Goal: Transaction & Acquisition: Download file/media

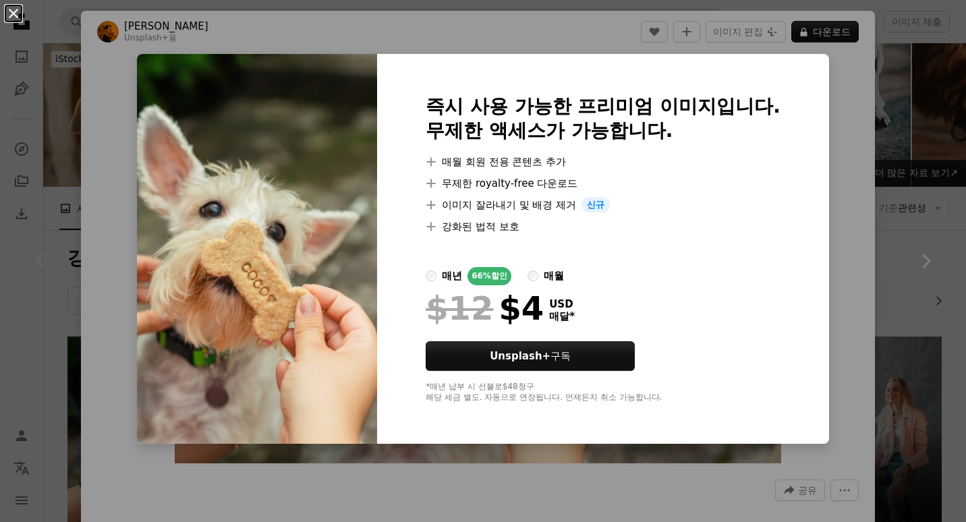
click at [13, 13] on button "An X shape" at bounding box center [13, 13] width 16 height 16
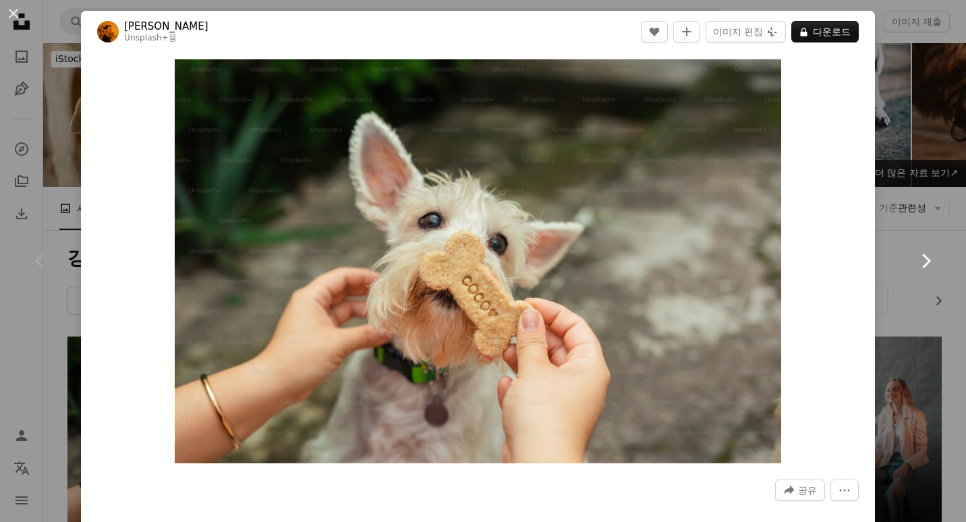
click at [885, 262] on link "Chevron right" at bounding box center [925, 261] width 81 height 130
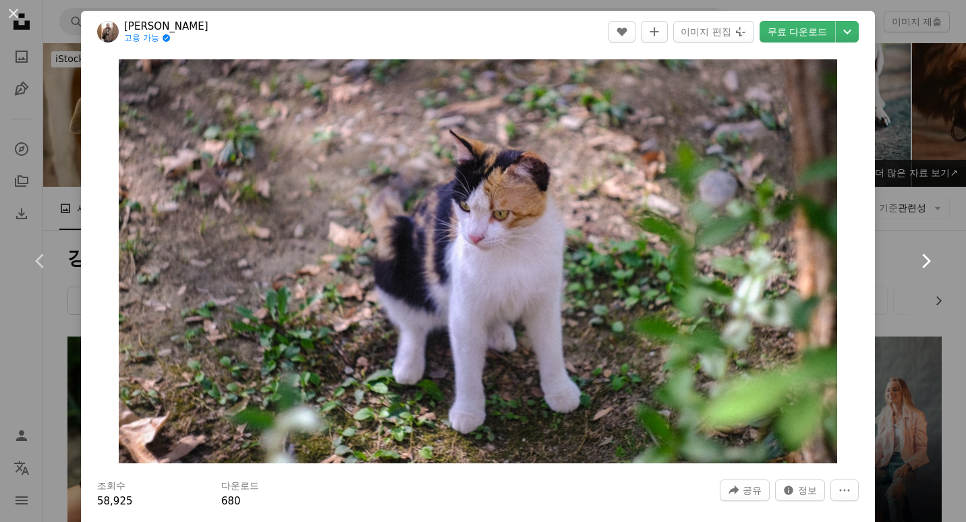
click at [885, 262] on link "Chevron right" at bounding box center [925, 261] width 81 height 130
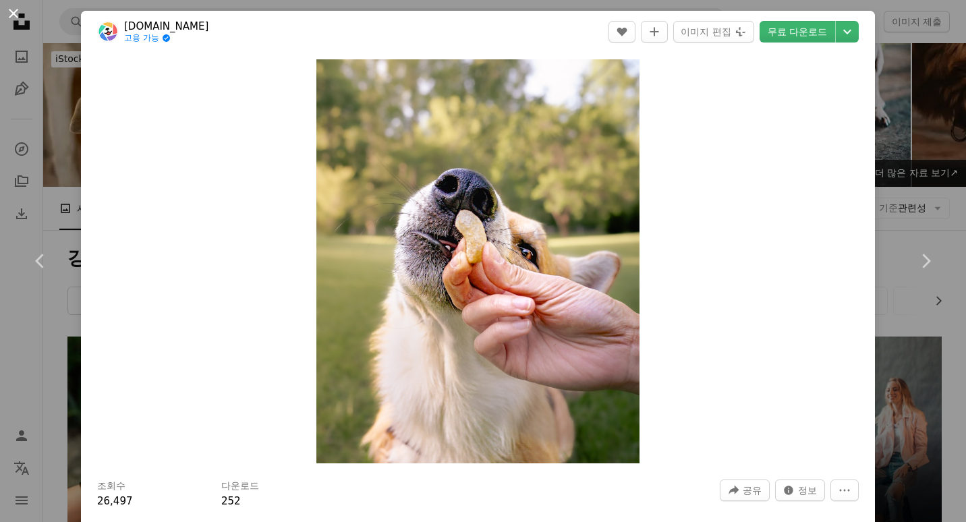
click at [12, 15] on button "An X shape" at bounding box center [13, 13] width 16 height 16
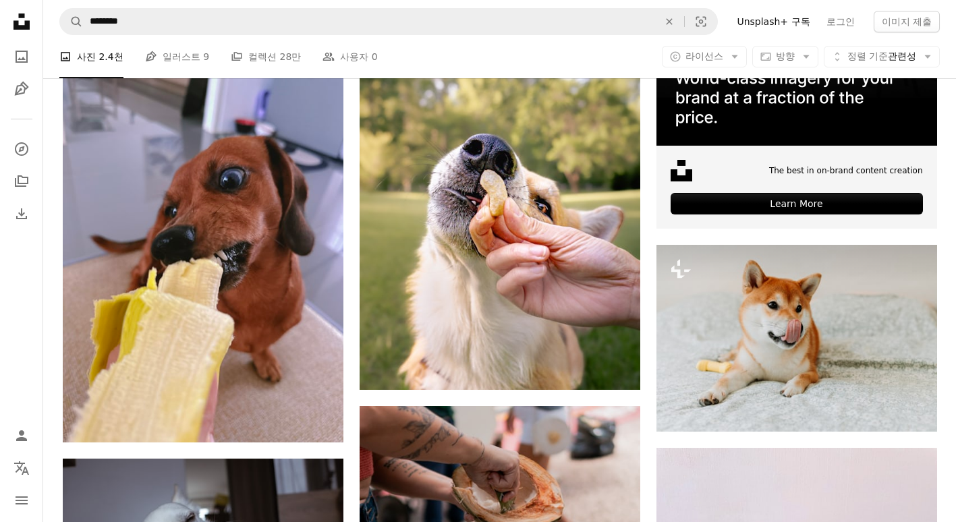
scroll to position [476, 0]
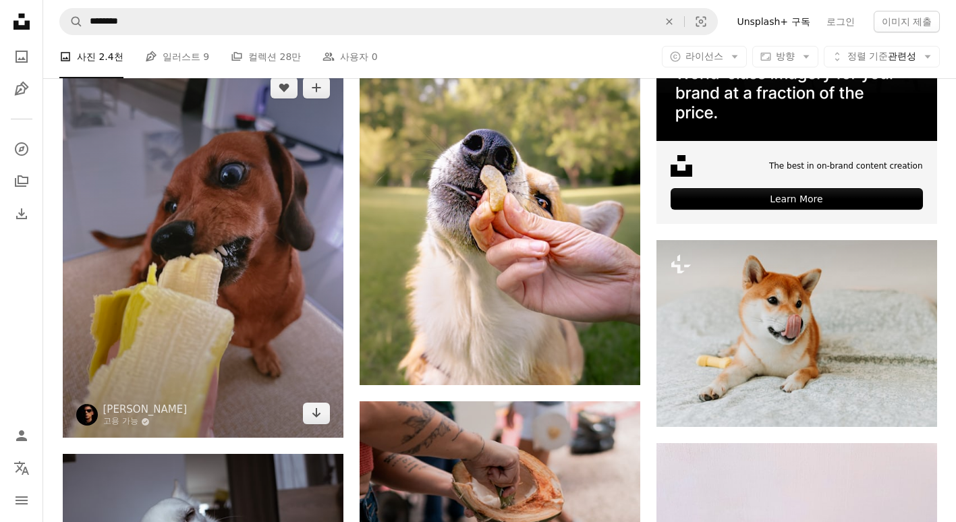
click at [245, 244] on img at bounding box center [203, 250] width 281 height 374
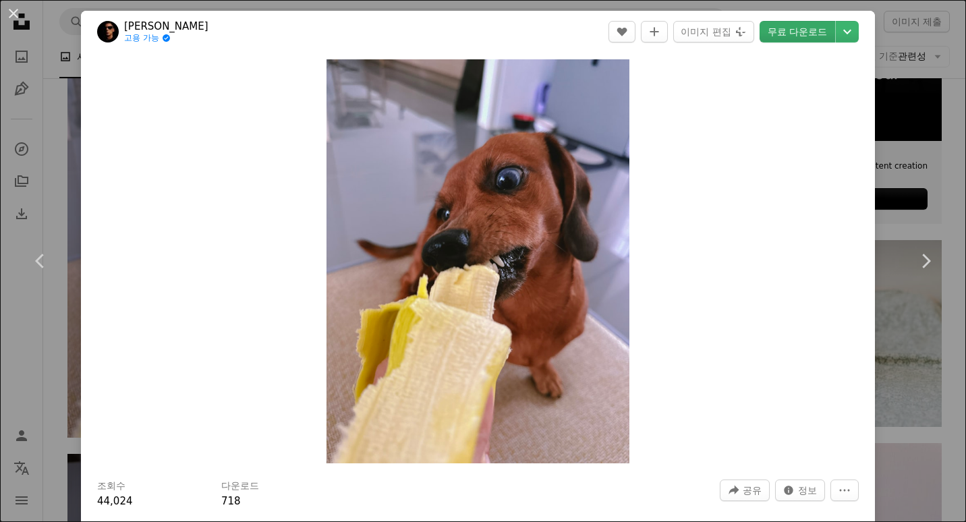
click at [788, 28] on link "무료 다운로드" at bounding box center [798, 32] width 76 height 22
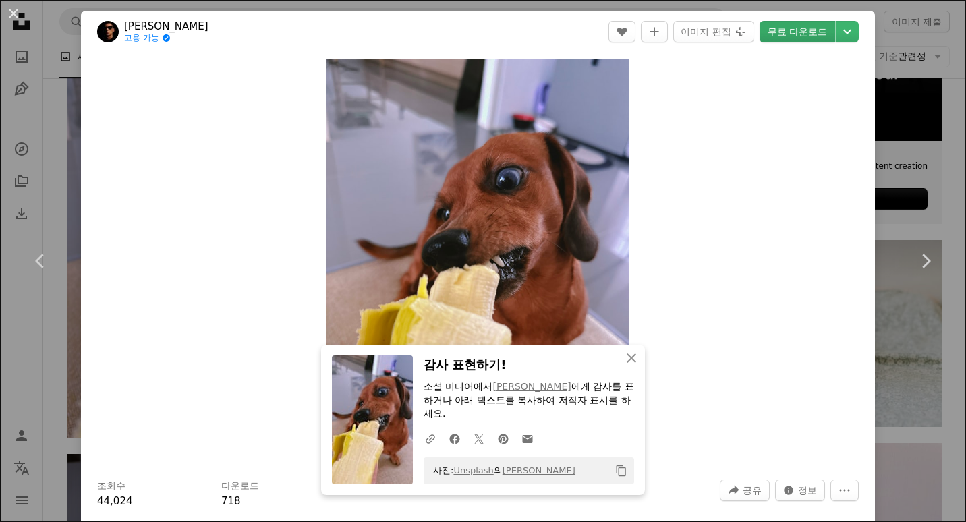
click at [788, 28] on link "무료 다운로드" at bounding box center [798, 32] width 76 height 22
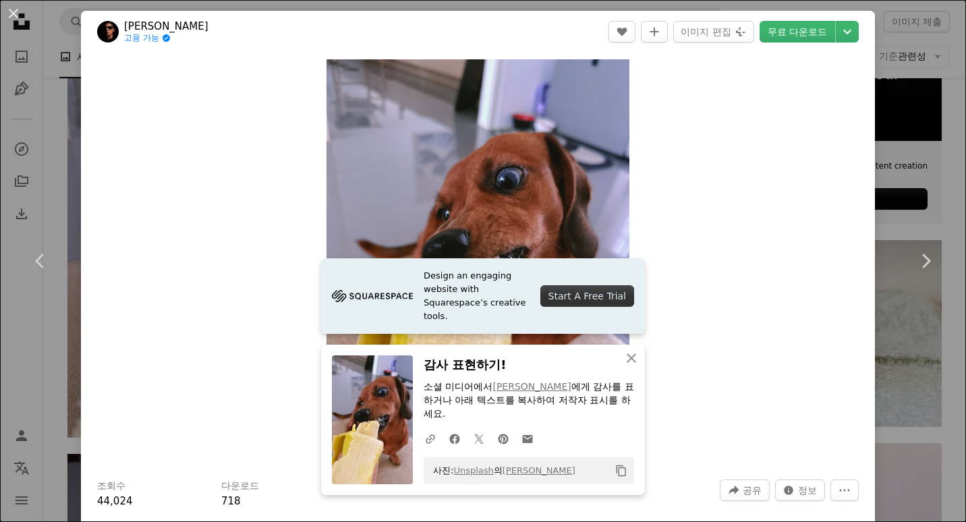
click at [844, 188] on div "Zoom in" at bounding box center [478, 262] width 794 height 418
click at [739, 165] on div "Zoom in" at bounding box center [478, 262] width 794 height 418
drag, startPoint x: 915, startPoint y: 1, endPoint x: 721, endPoint y: 169, distance: 256.4
click at [721, 169] on div "Zoom in" at bounding box center [478, 262] width 794 height 418
click at [753, 173] on div "Zoom in" at bounding box center [478, 262] width 794 height 418
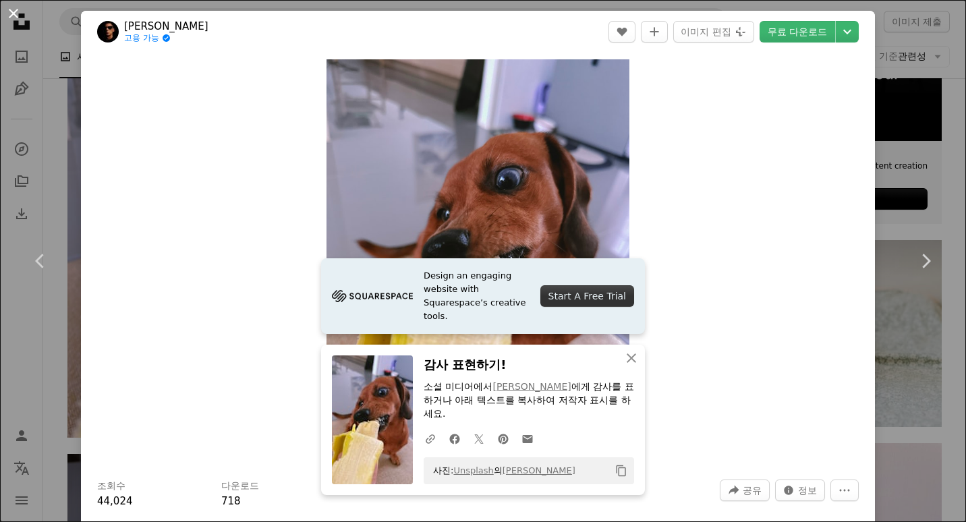
click at [19, 14] on button "An X shape" at bounding box center [13, 13] width 16 height 16
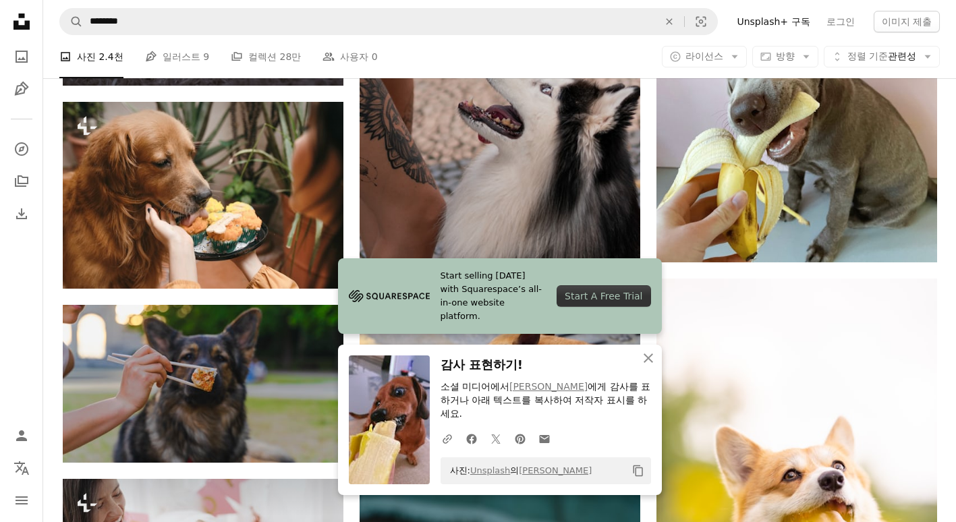
scroll to position [1033, 0]
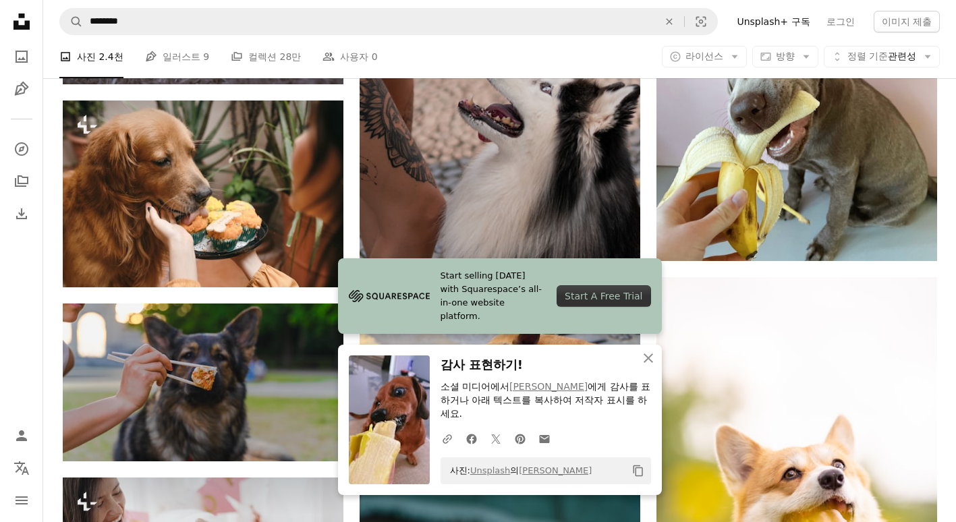
click at [622, 374] on h3 "감사 표현하기!" at bounding box center [546, 366] width 211 height 20
click at [644, 363] on icon "button" at bounding box center [648, 358] width 9 height 9
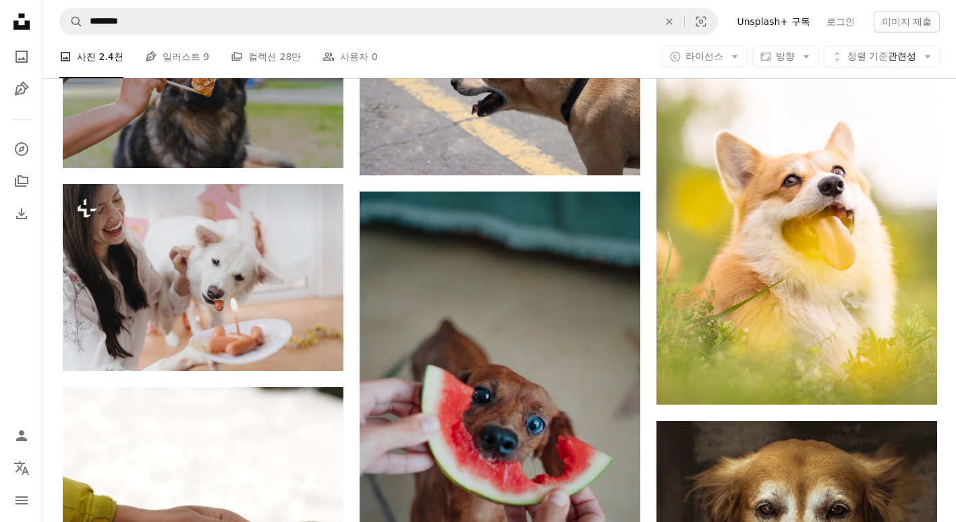
scroll to position [1329, 0]
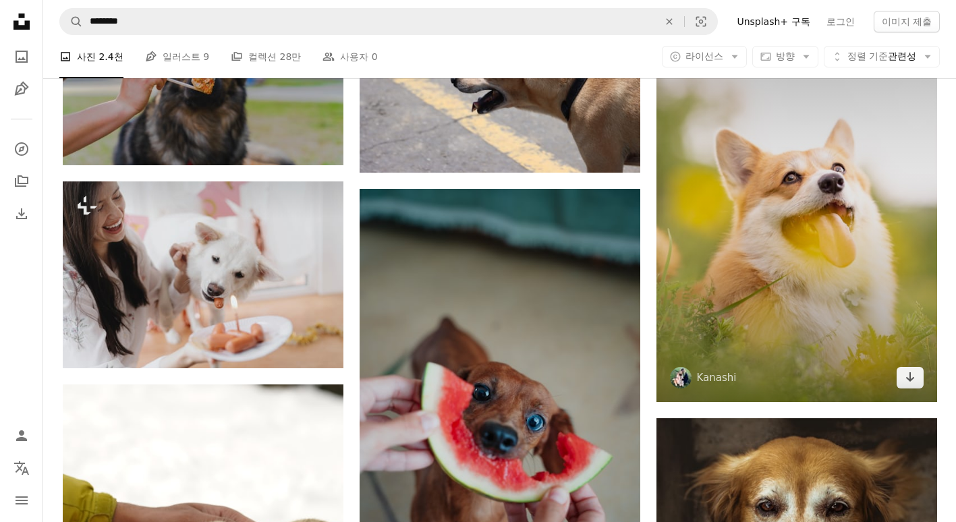
click at [828, 231] on img at bounding box center [797, 191] width 281 height 421
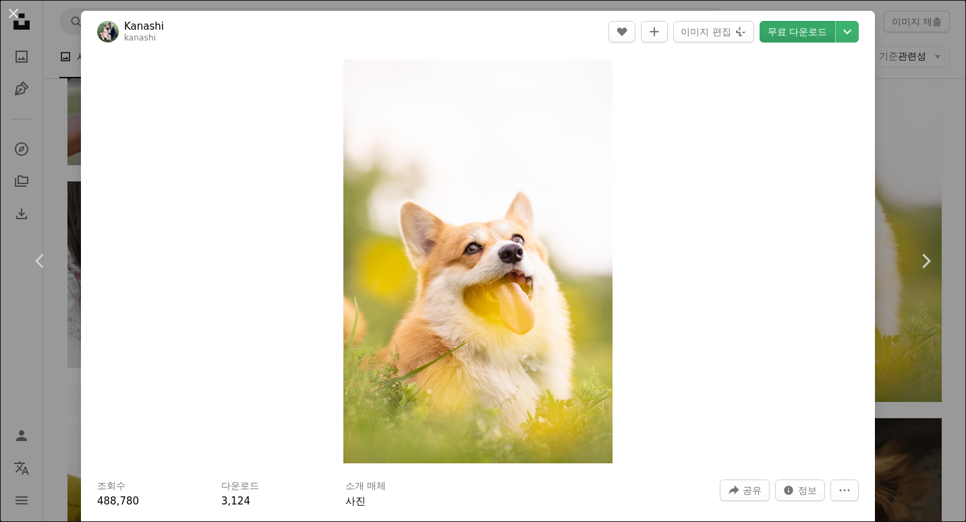
click at [796, 25] on link "무료 다운로드" at bounding box center [798, 32] width 76 height 22
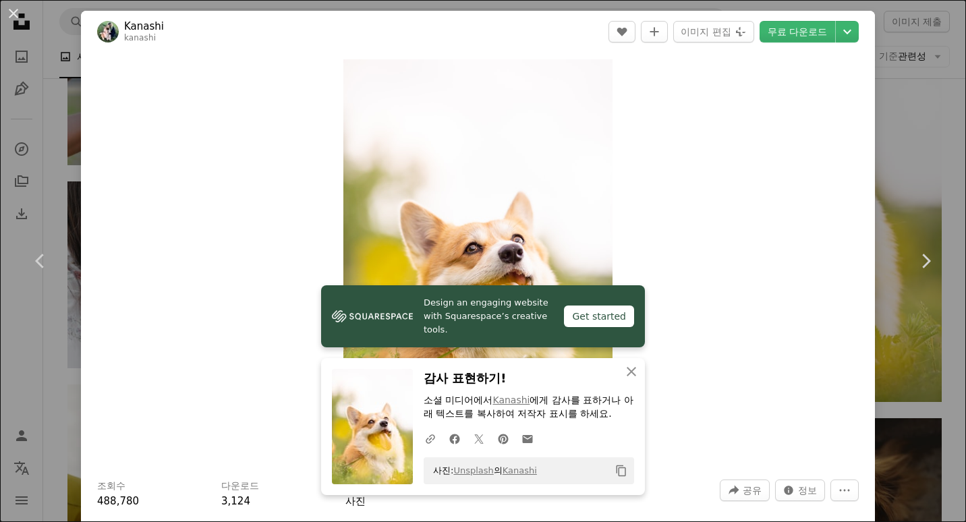
click at [787, 240] on div "Zoom in" at bounding box center [478, 262] width 794 height 418
drag, startPoint x: 904, startPoint y: 0, endPoint x: 620, endPoint y: 65, distance: 291.5
click at [620, 65] on div "Zoom in" at bounding box center [478, 262] width 794 height 418
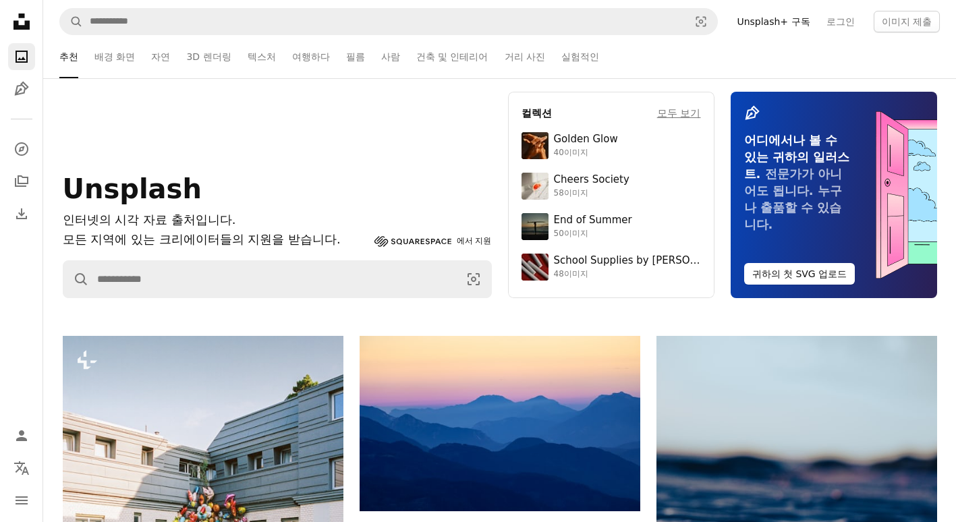
scroll to position [19, 0]
